Goal: Check status: Check status

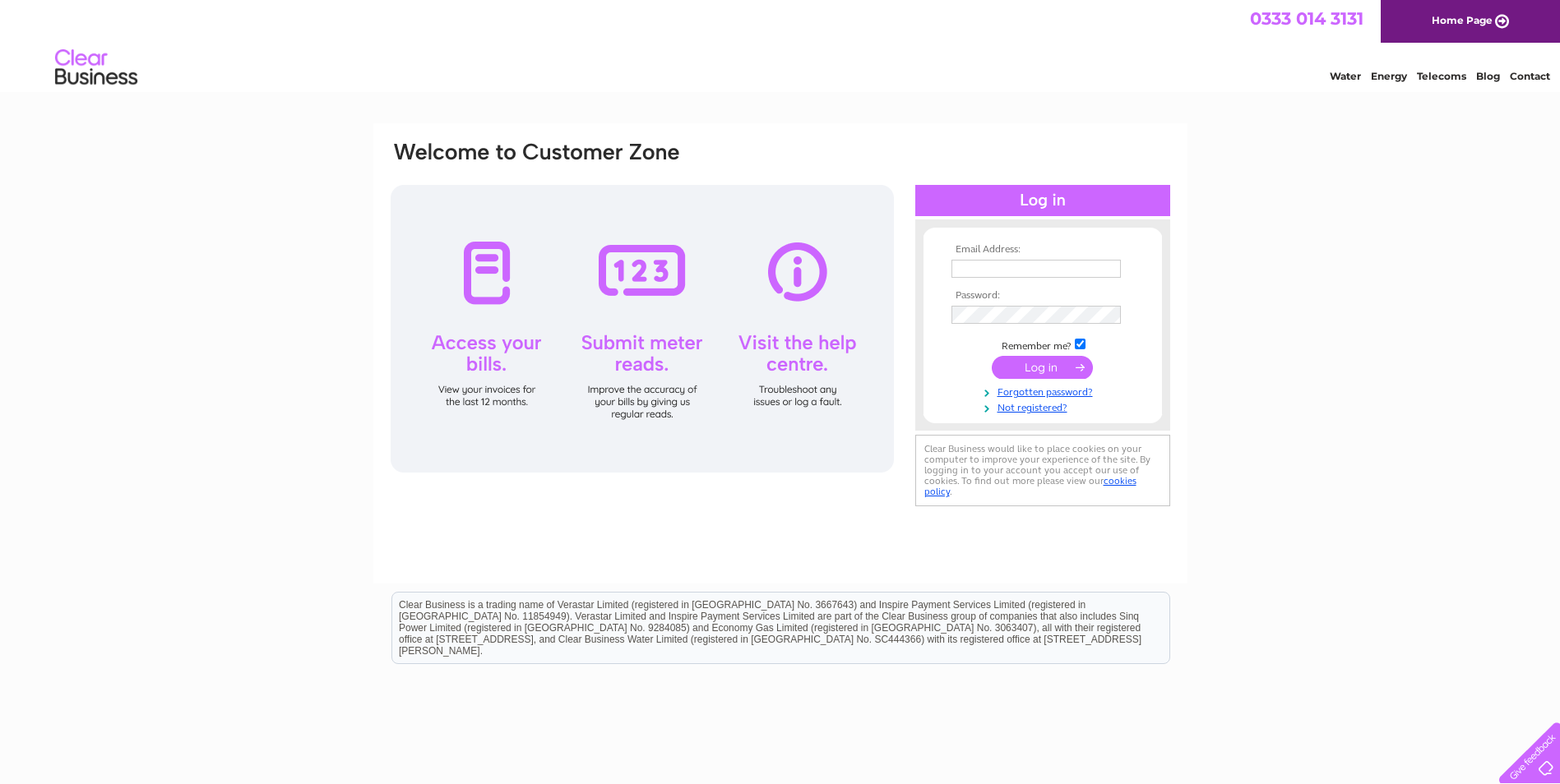
type input "ceri.thomson@tradebe.com"
drag, startPoint x: 0, startPoint y: 0, endPoint x: 1058, endPoint y: 368, distance: 1120.2
click at [1058, 368] on input "submit" at bounding box center [1042, 367] width 101 height 23
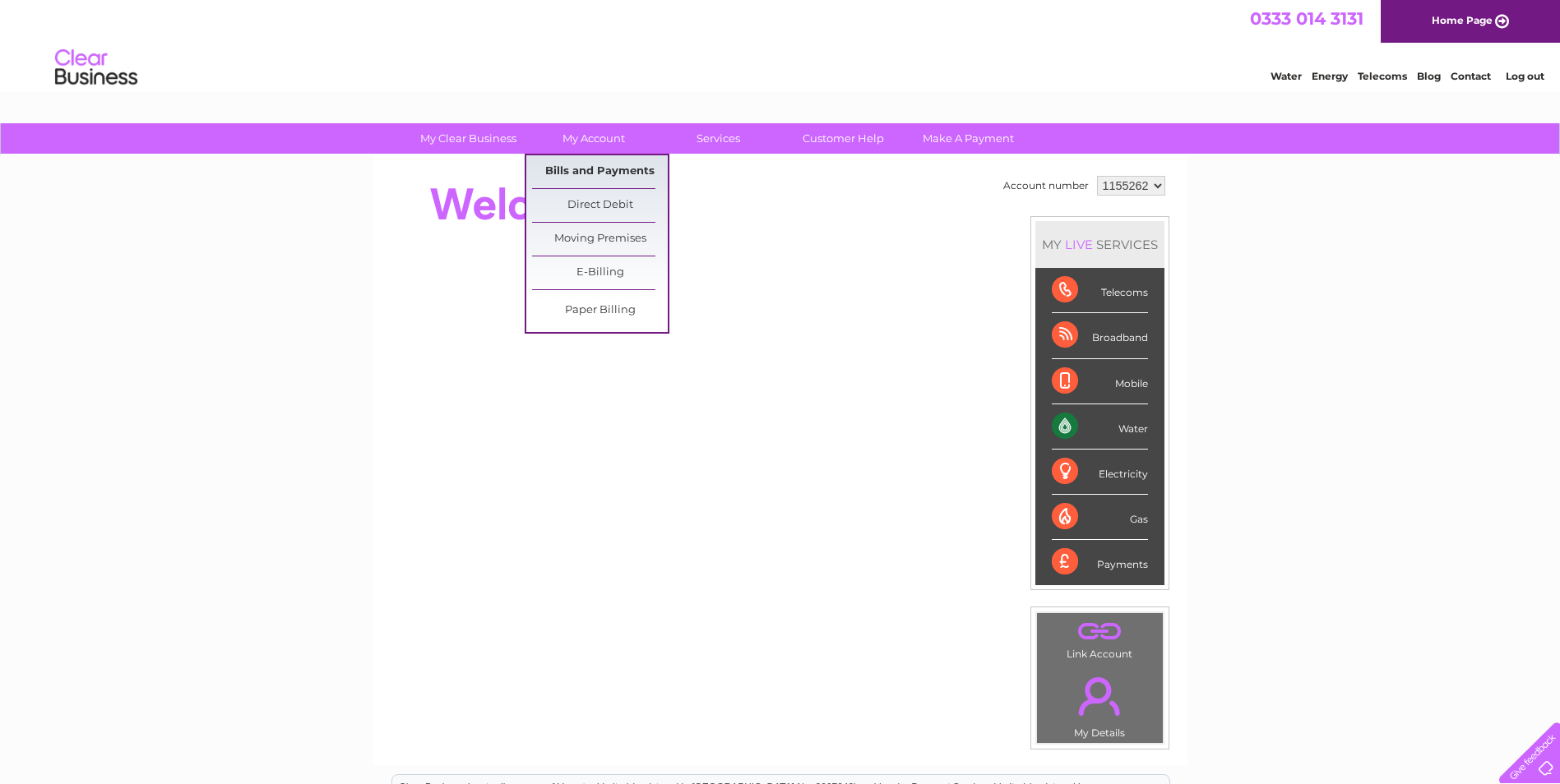
click at [600, 161] on link "Bills and Payments" at bounding box center [599, 171] width 135 height 33
